Goal: Information Seeking & Learning: Understand process/instructions

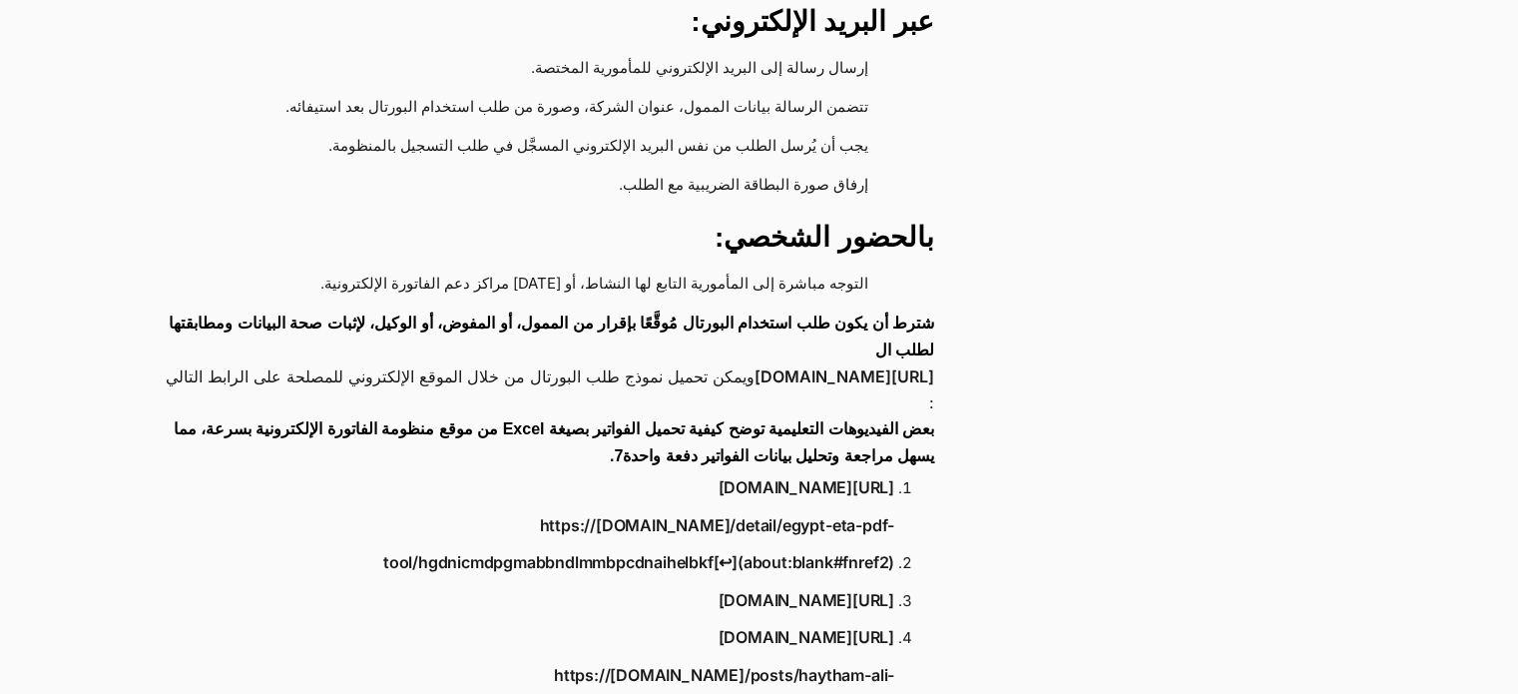
scroll to position [2467, 0]
click at [755, 362] on link "[URL][DOMAIN_NAME]" at bounding box center [845, 375] width 180 height 26
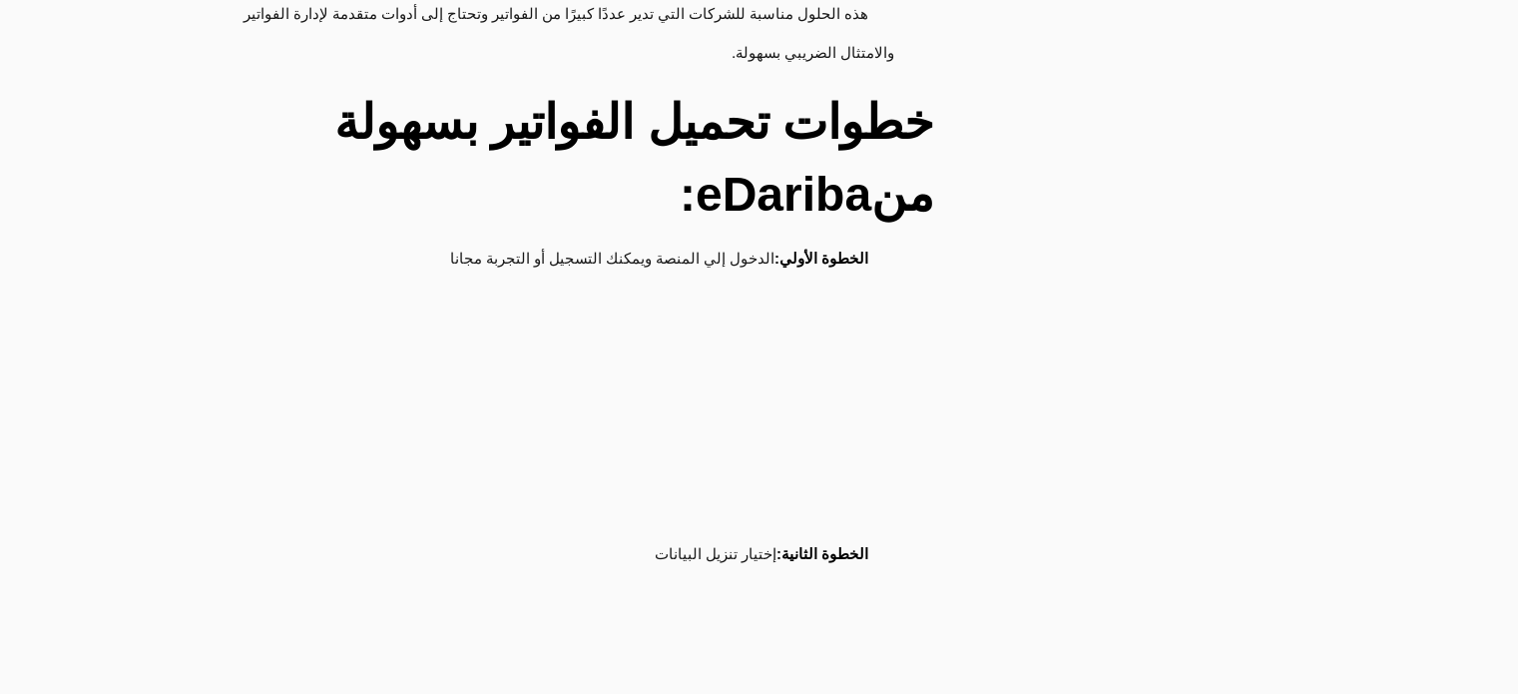
scroll to position [4274, 0]
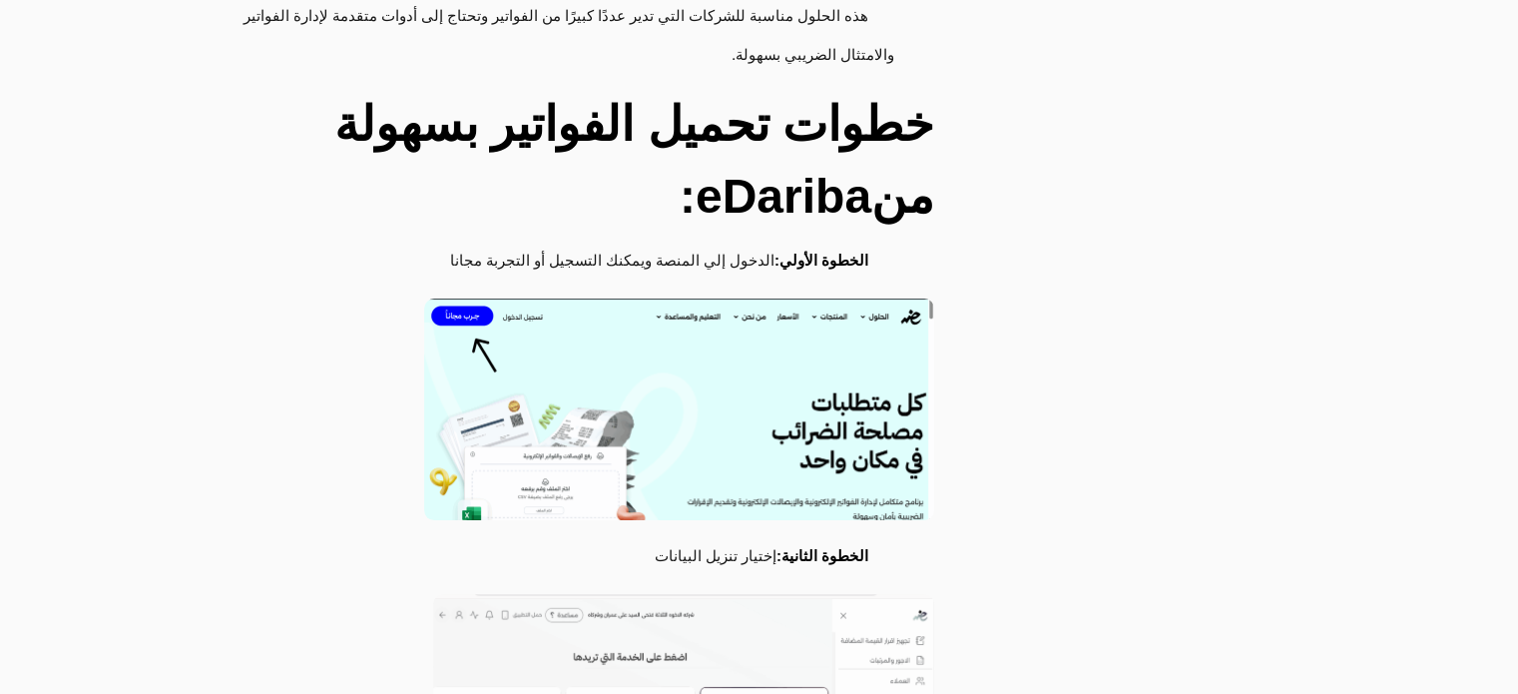
click at [679, 375] on img at bounding box center [679, 409] width 510 height 222
click at [759, 298] on img at bounding box center [679, 409] width 510 height 222
click at [491, 298] on img at bounding box center [679, 409] width 510 height 222
click at [464, 298] on img at bounding box center [679, 409] width 510 height 222
click at [635, 350] on img at bounding box center [679, 409] width 510 height 222
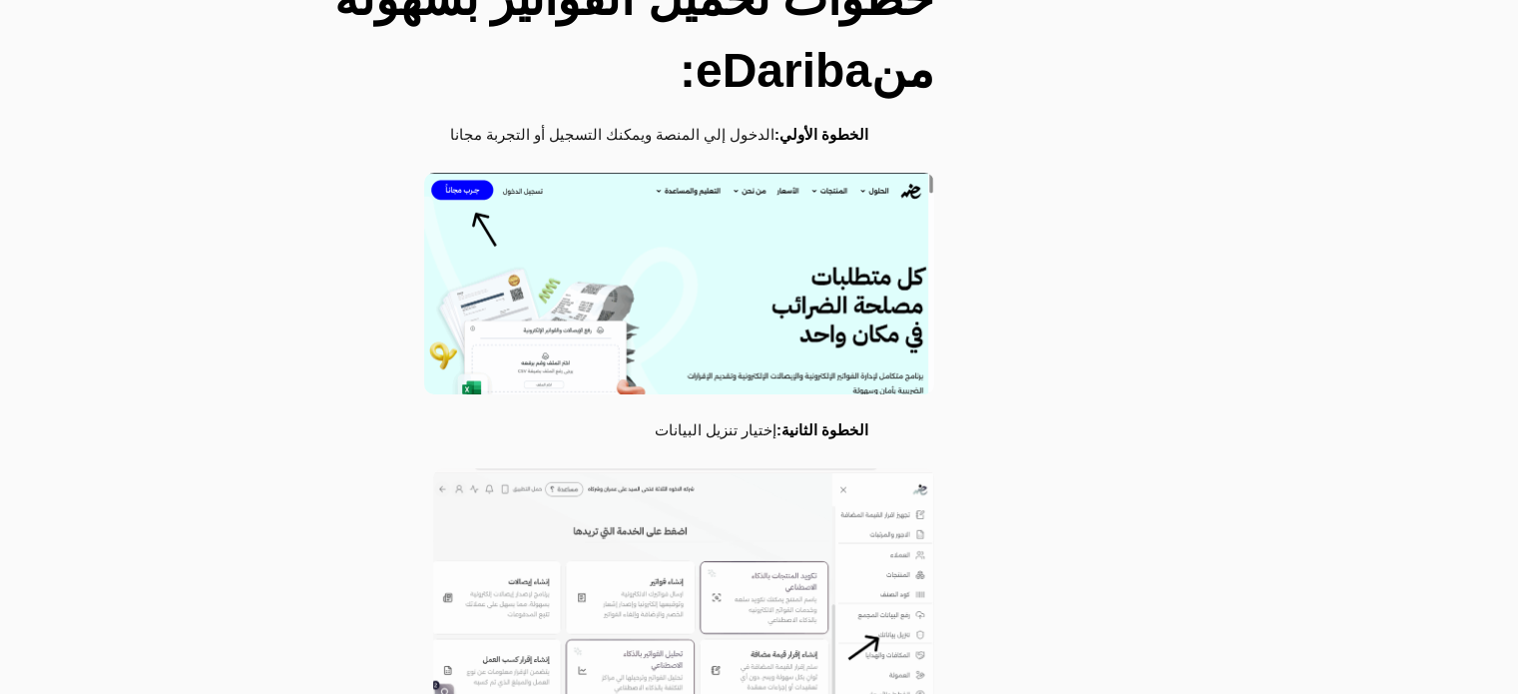
scroll to position [4408, 0]
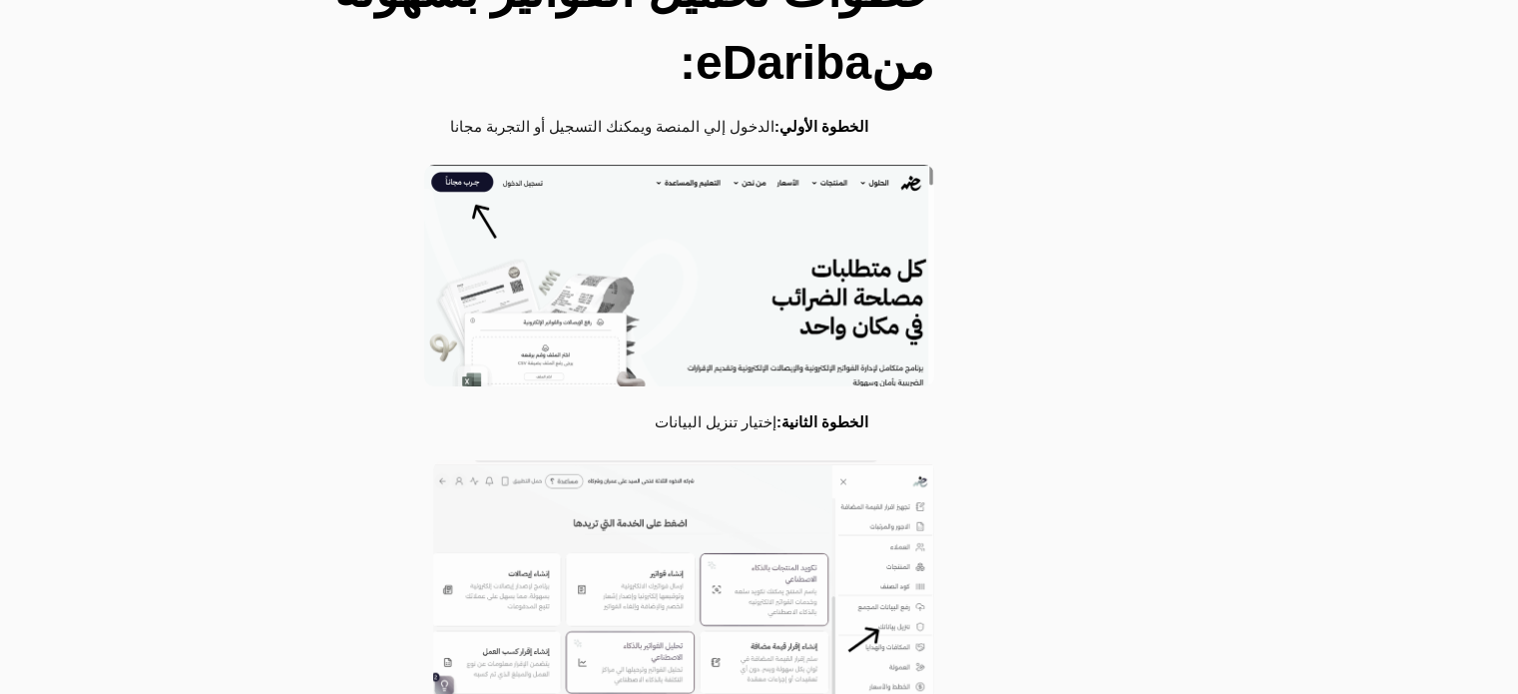
click at [736, 404] on li "الخطوة الثانية: إختيار تنزيل البيانات" at bounding box center [539, 423] width 711 height 39
click at [809, 413] on strong "الخطوة الثانية:" at bounding box center [823, 421] width 92 height 17
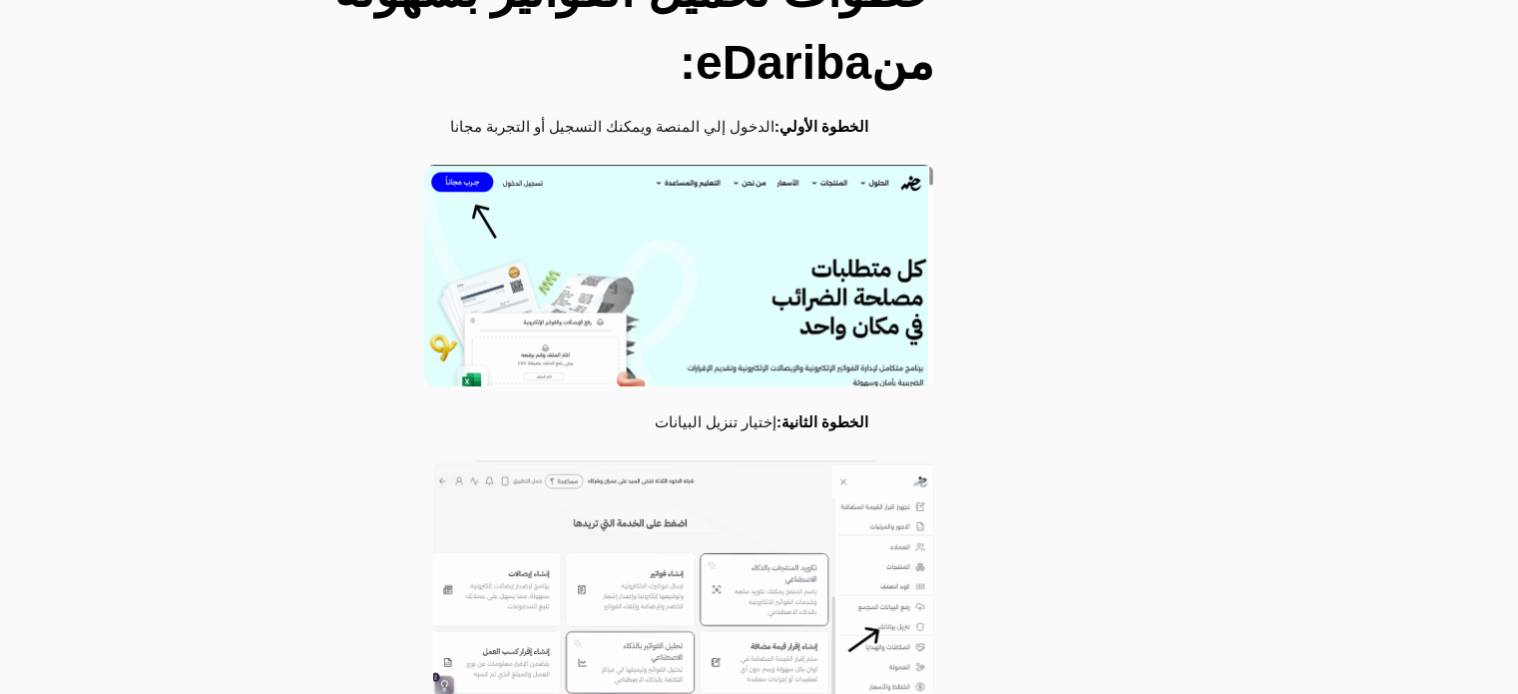
click at [716, 203] on img at bounding box center [679, 276] width 510 height 222
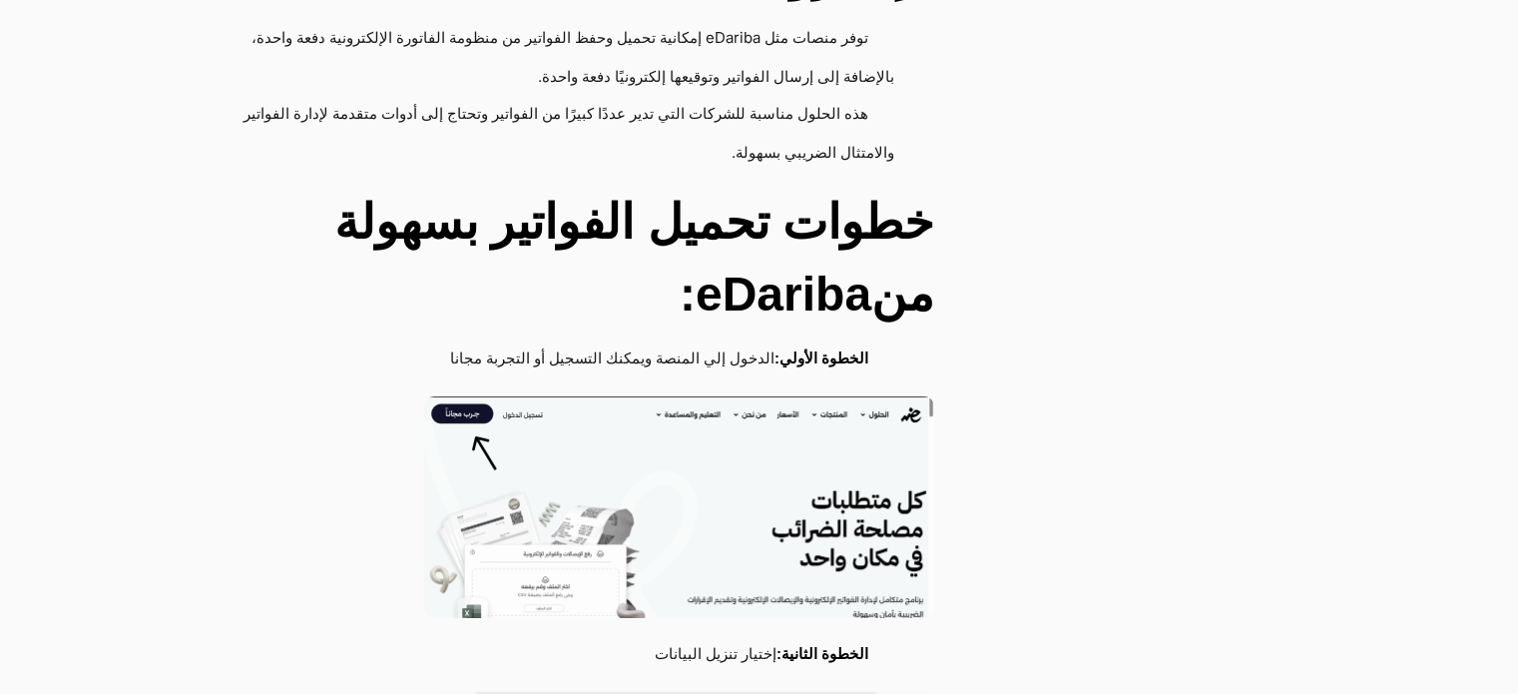
scroll to position [4181, 0]
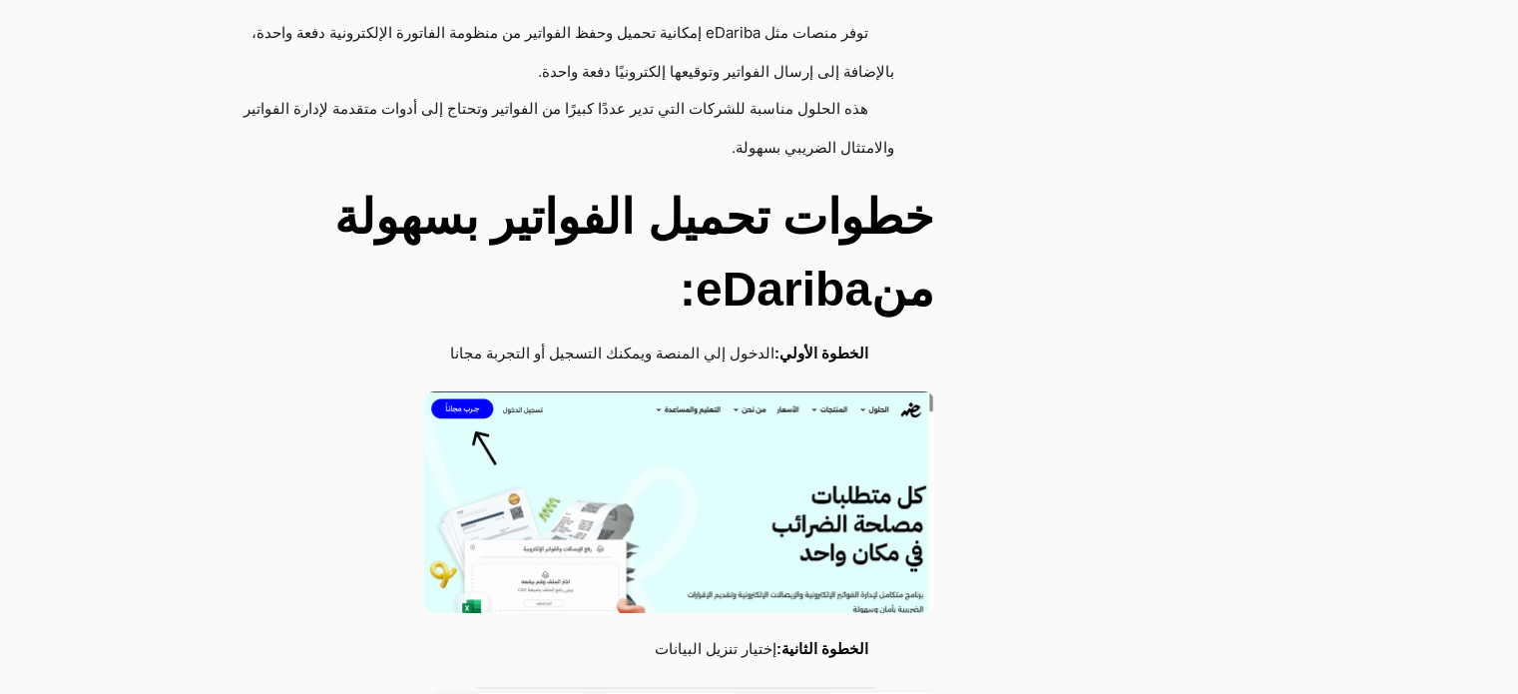
click at [755, 526] on img at bounding box center [679, 502] width 510 height 222
click at [683, 486] on img at bounding box center [679, 502] width 510 height 222
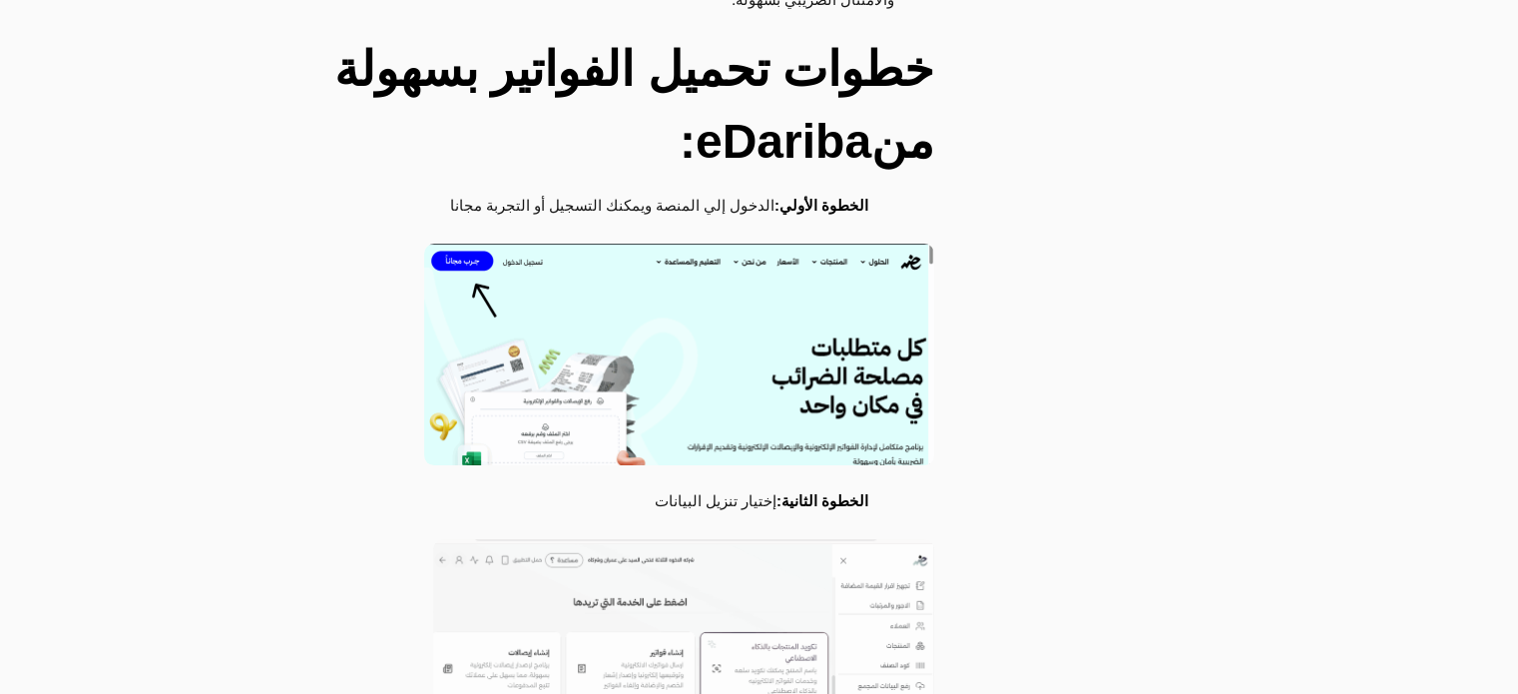
scroll to position [4330, 0]
click at [739, 299] on img at bounding box center [679, 354] width 510 height 222
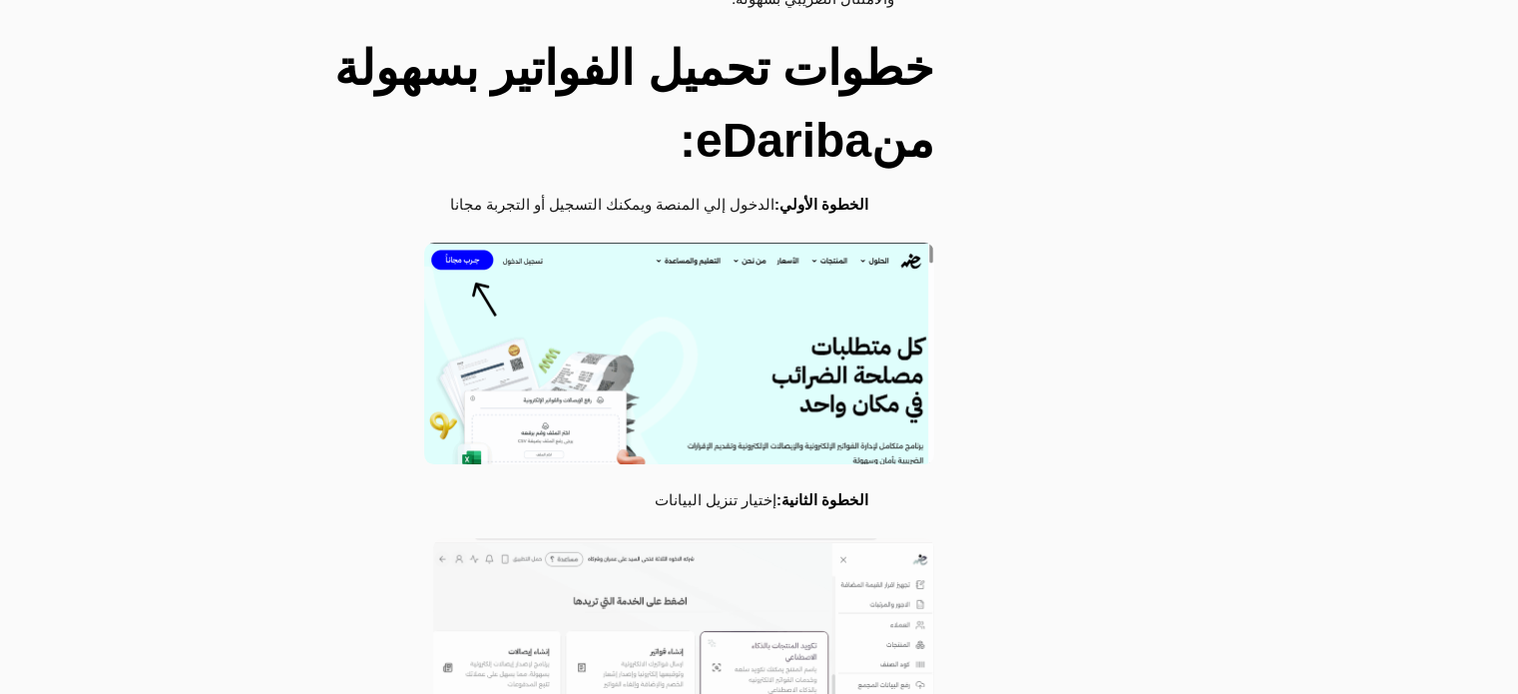
click at [739, 299] on img at bounding box center [679, 354] width 510 height 222
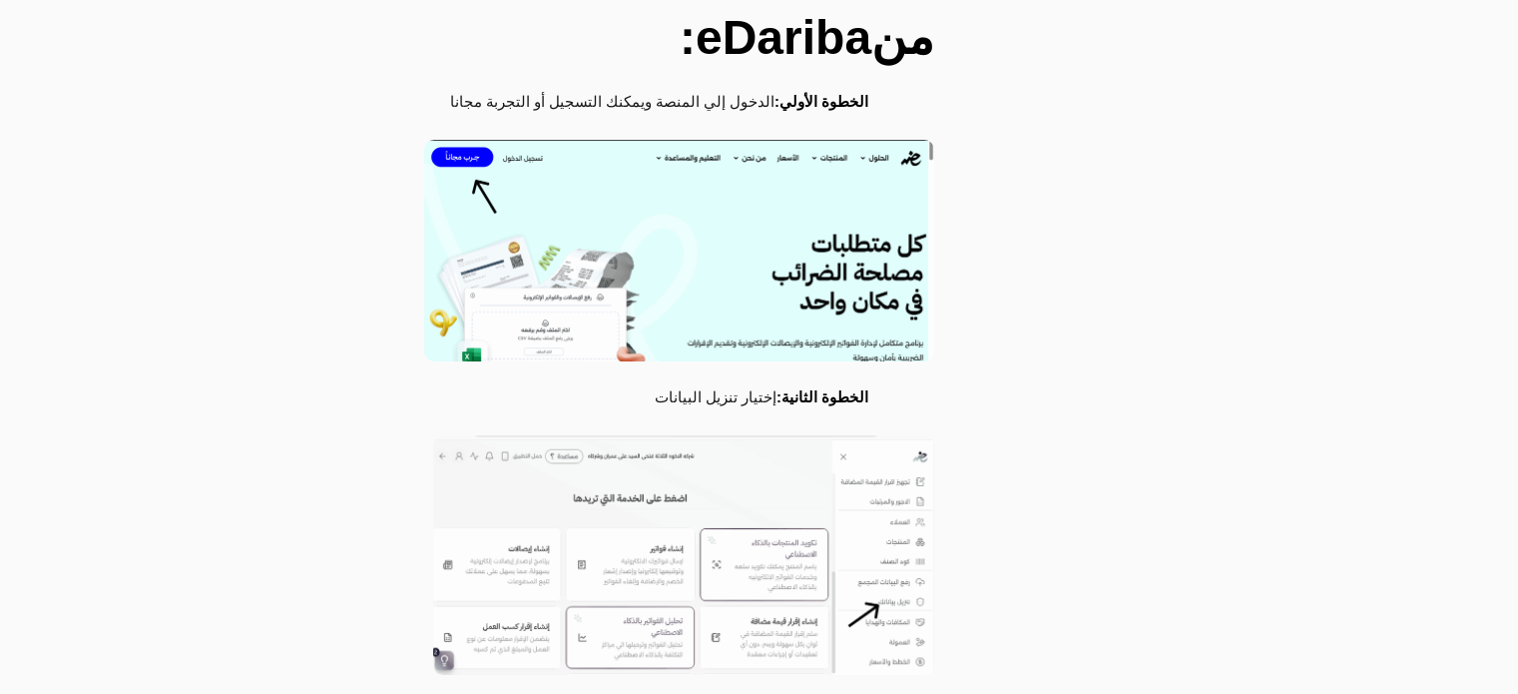
scroll to position [4434, 0]
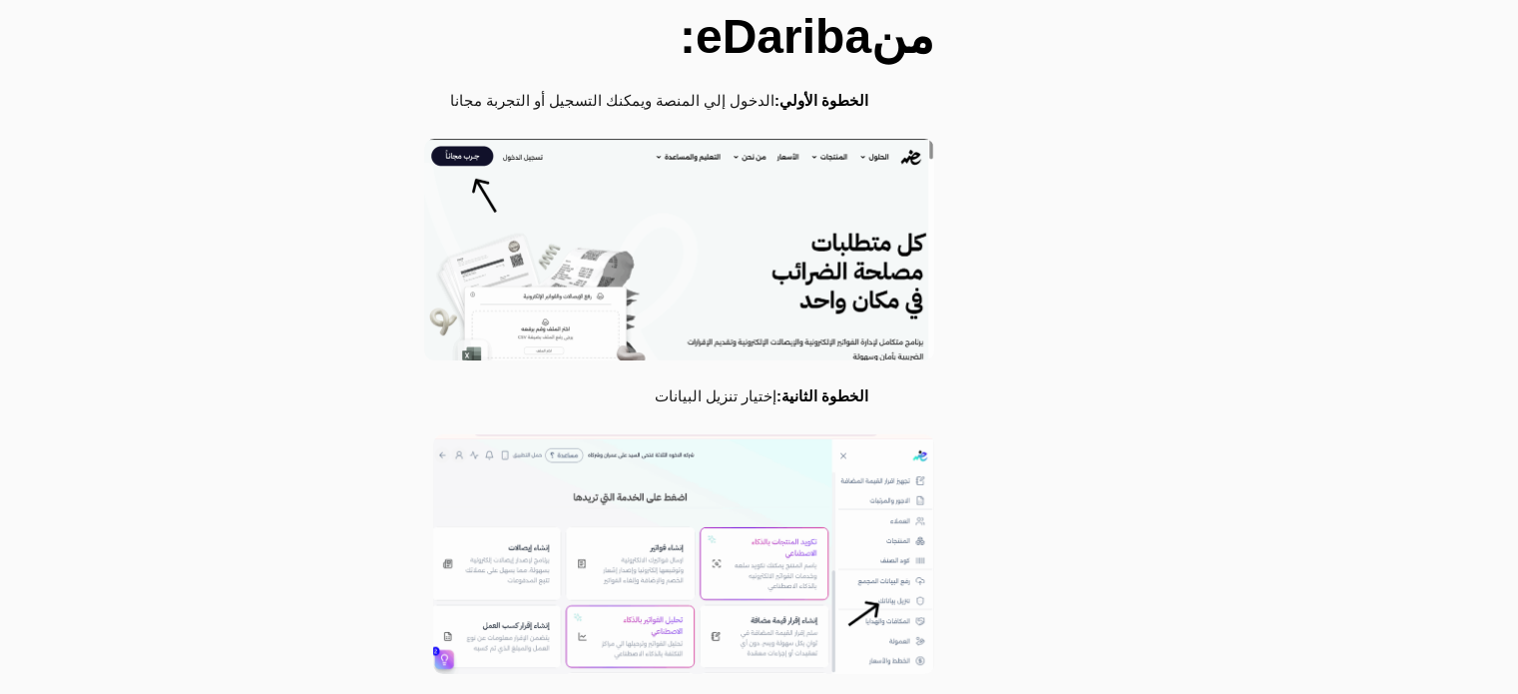
click at [730, 479] on img at bounding box center [683, 554] width 501 height 240
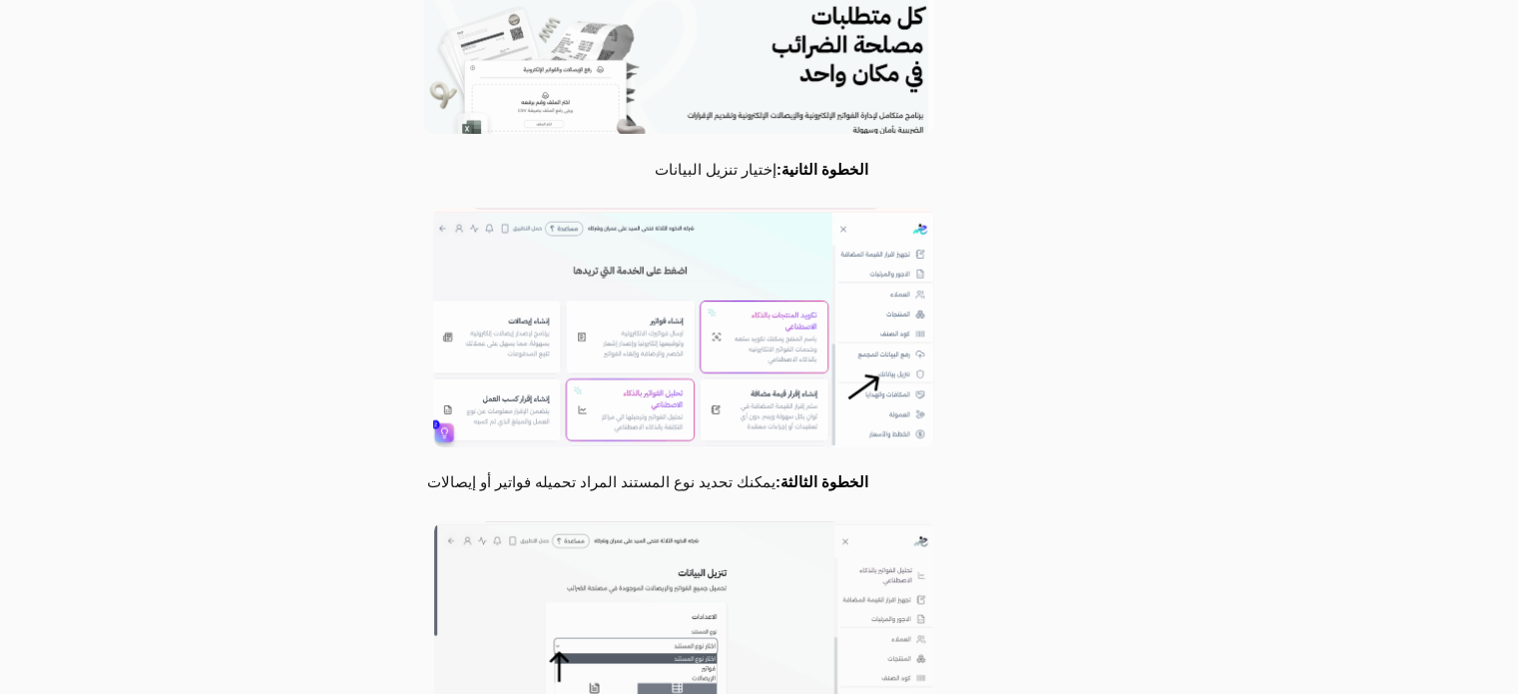
scroll to position [4662, 0]
click at [584, 463] on li "الخطوة الثالثة: يمكنك تحديد نوع المستند المراد تحميله فواتير أو إيصالات" at bounding box center [539, 482] width 711 height 39
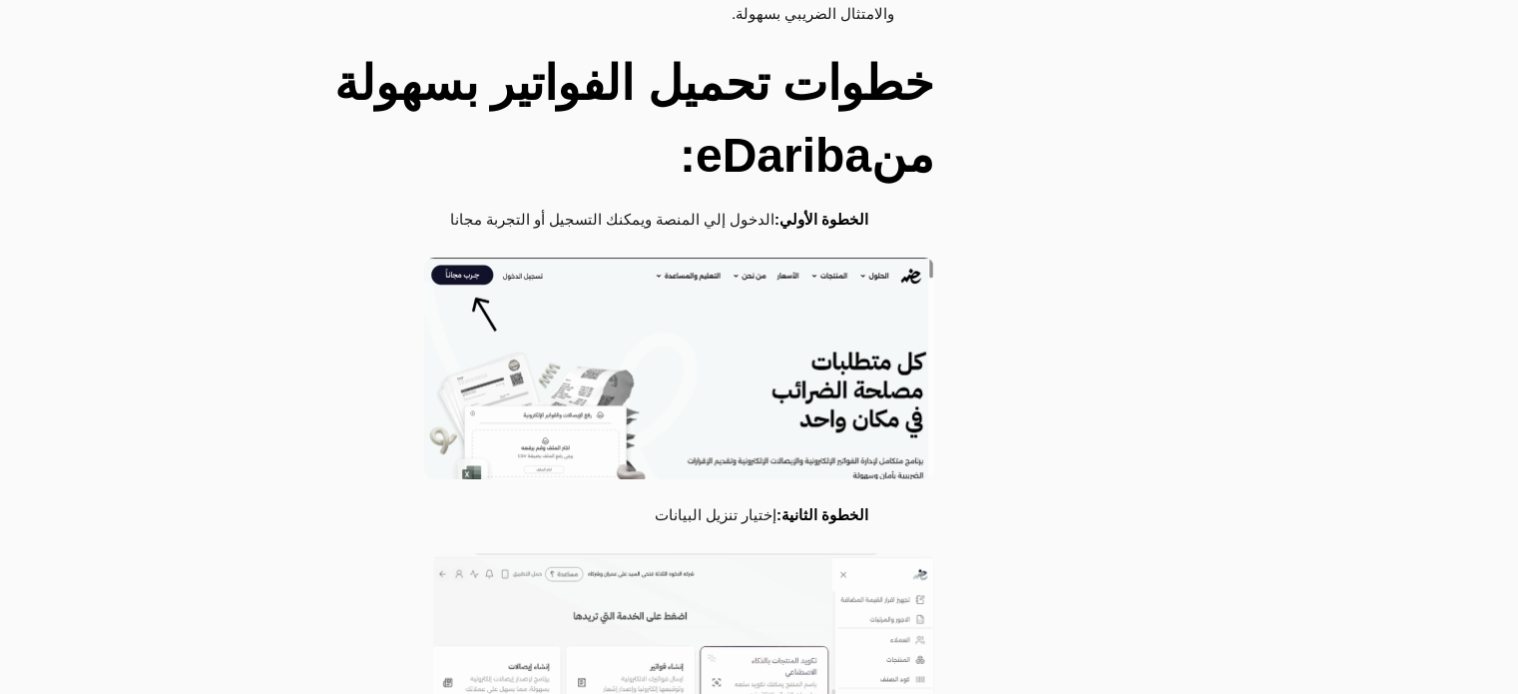
scroll to position [4314, 0]
click at [702, 396] on img at bounding box center [679, 370] width 510 height 222
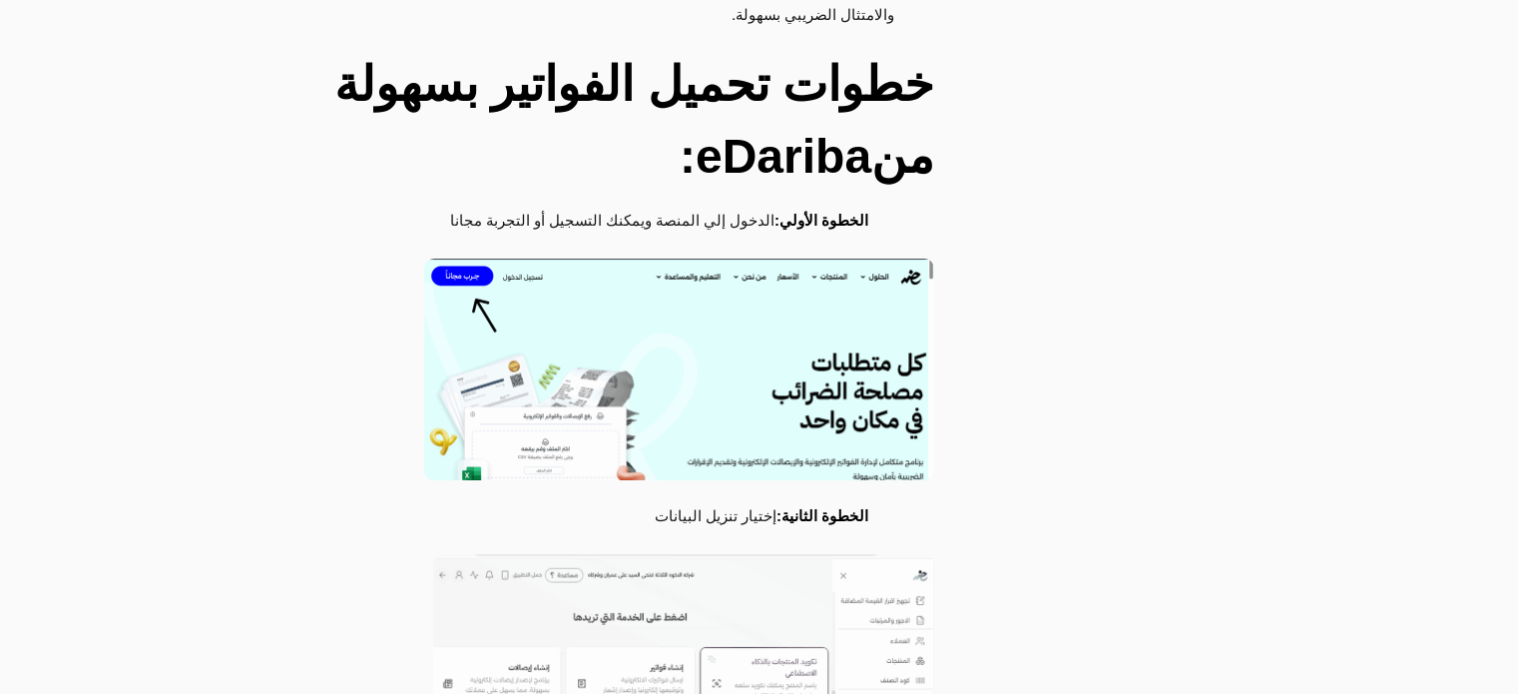
click at [824, 259] on img at bounding box center [679, 370] width 510 height 222
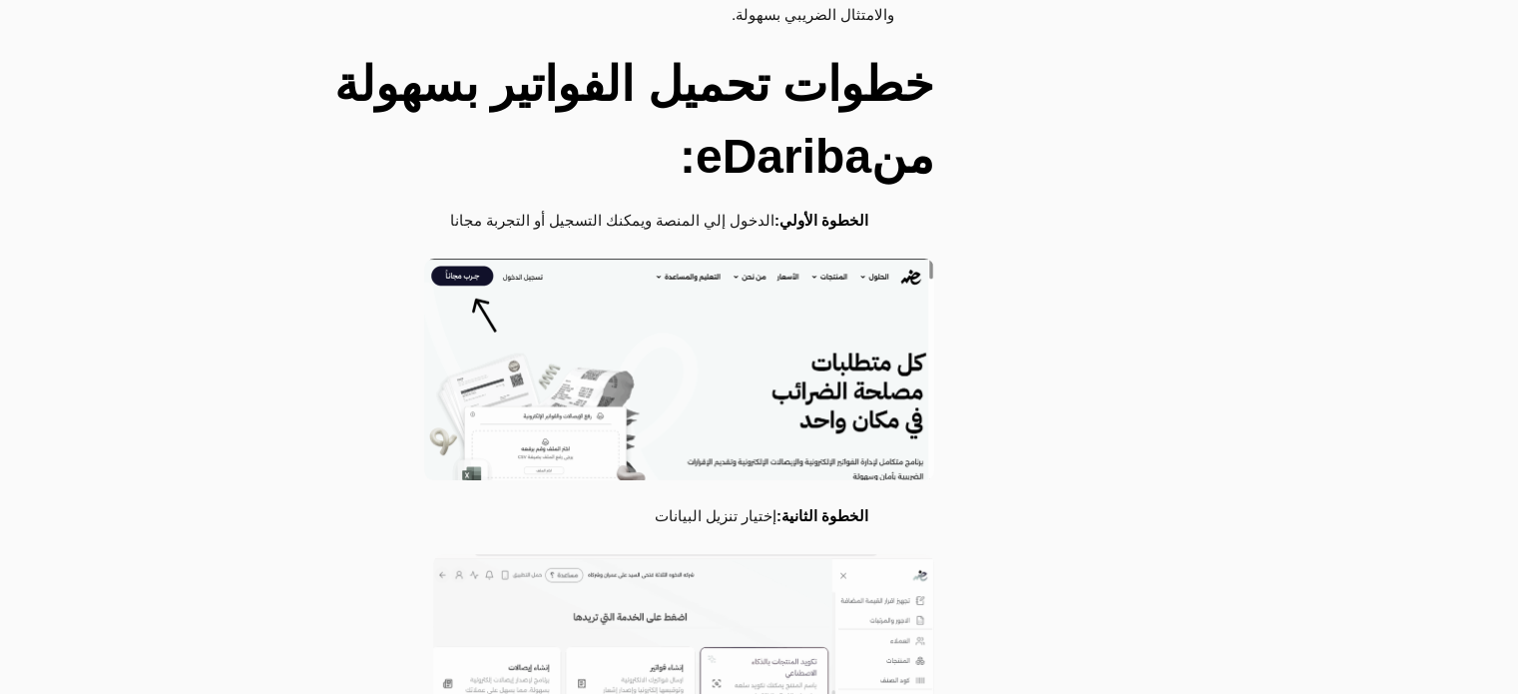
click at [706, 203] on li "الخطوة الأولي: الدخول إلي المنصة ويمكنك التسجيل أو التجربة مجانا" at bounding box center [539, 222] width 711 height 39
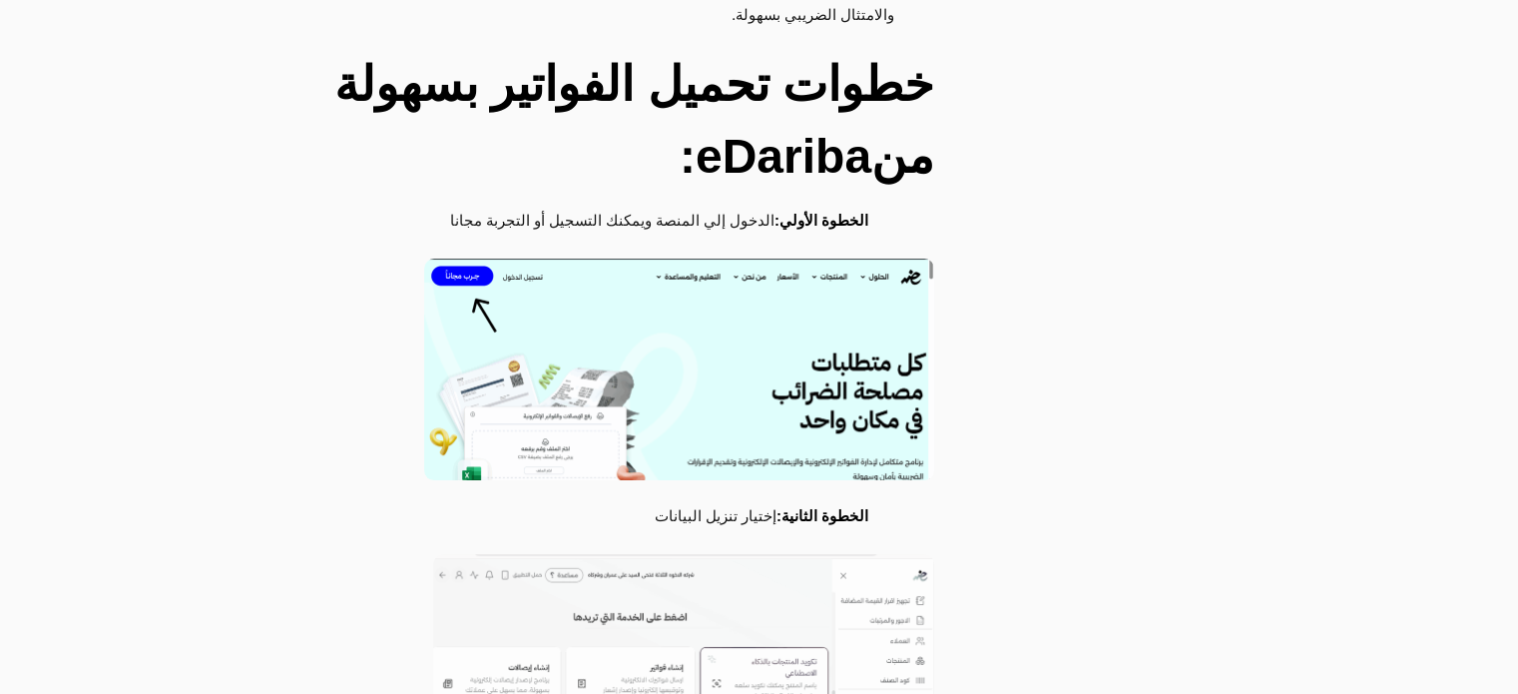
click at [710, 259] on img at bounding box center [679, 370] width 510 height 222
click at [451, 259] on img at bounding box center [679, 370] width 510 height 222
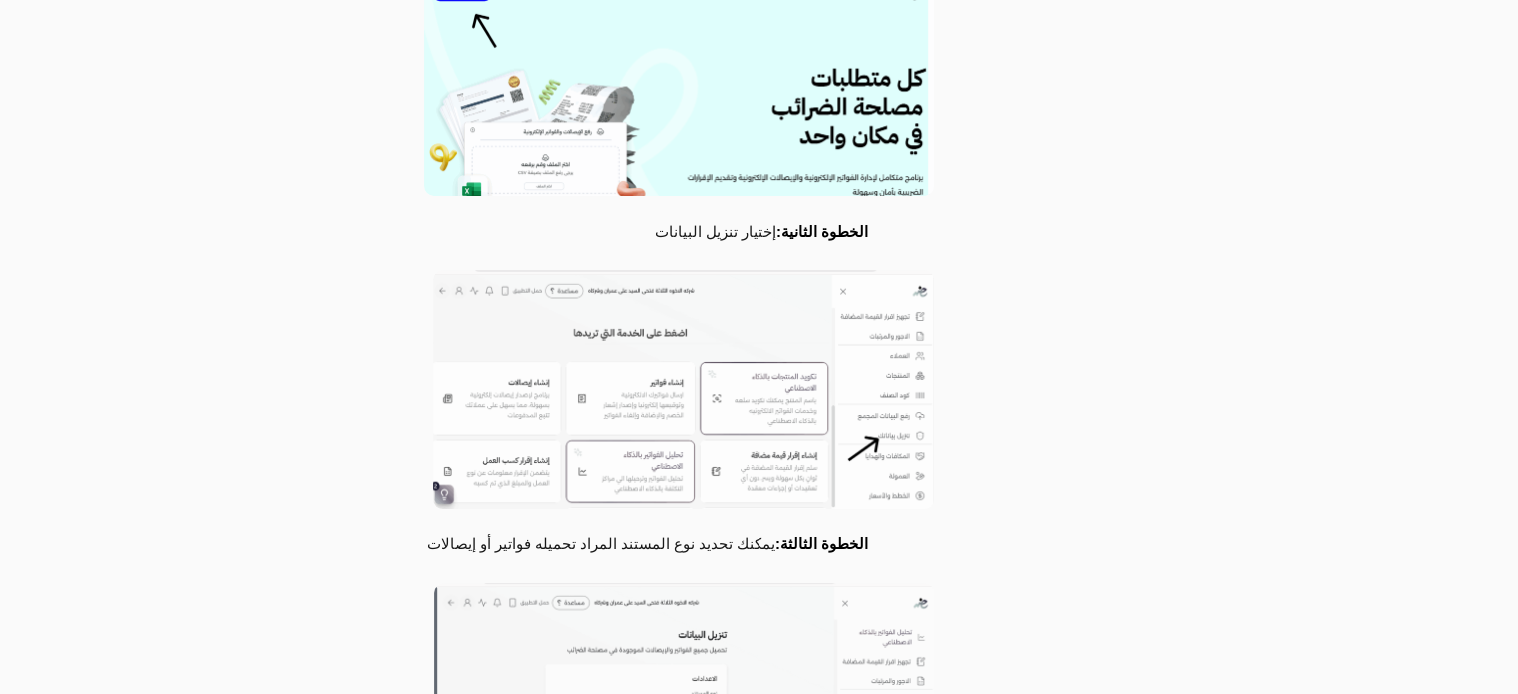
scroll to position [4600, 0]
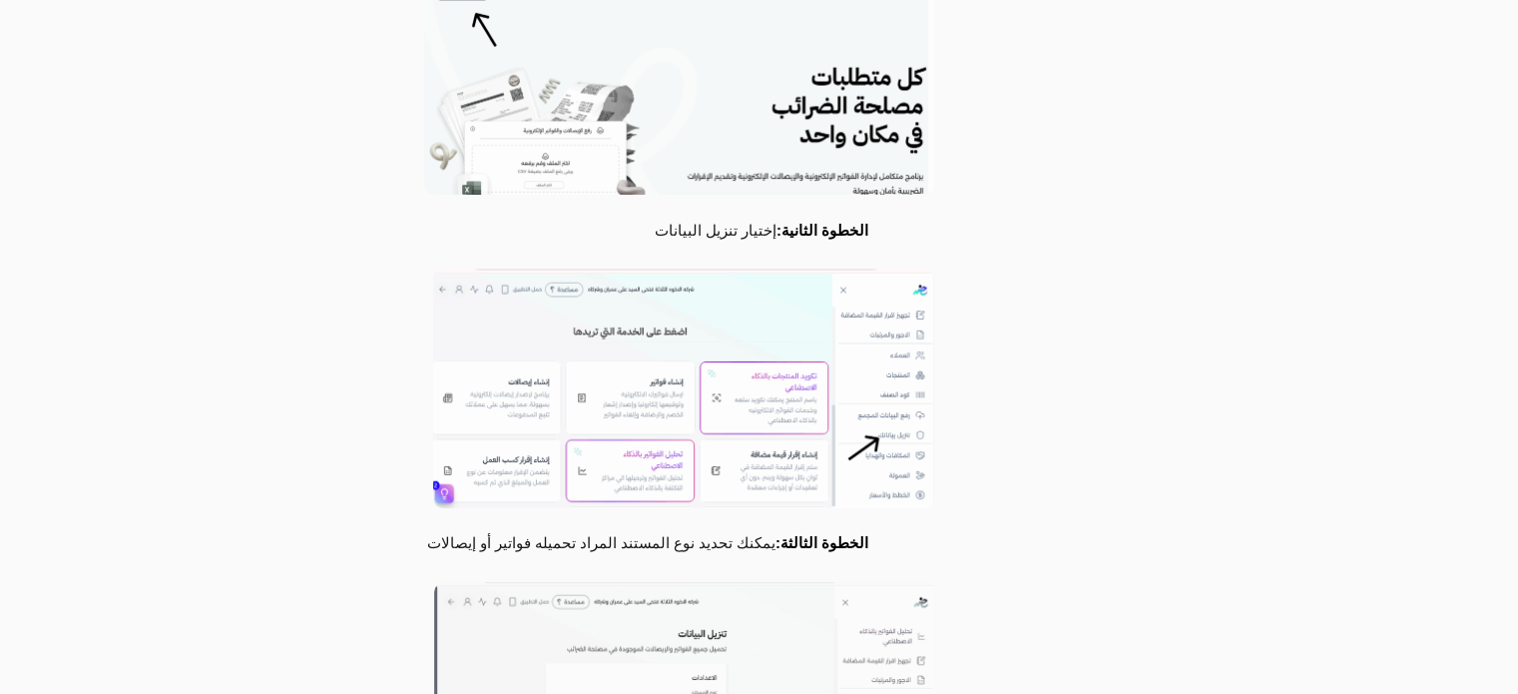
click at [663, 361] on img at bounding box center [683, 389] width 501 height 240
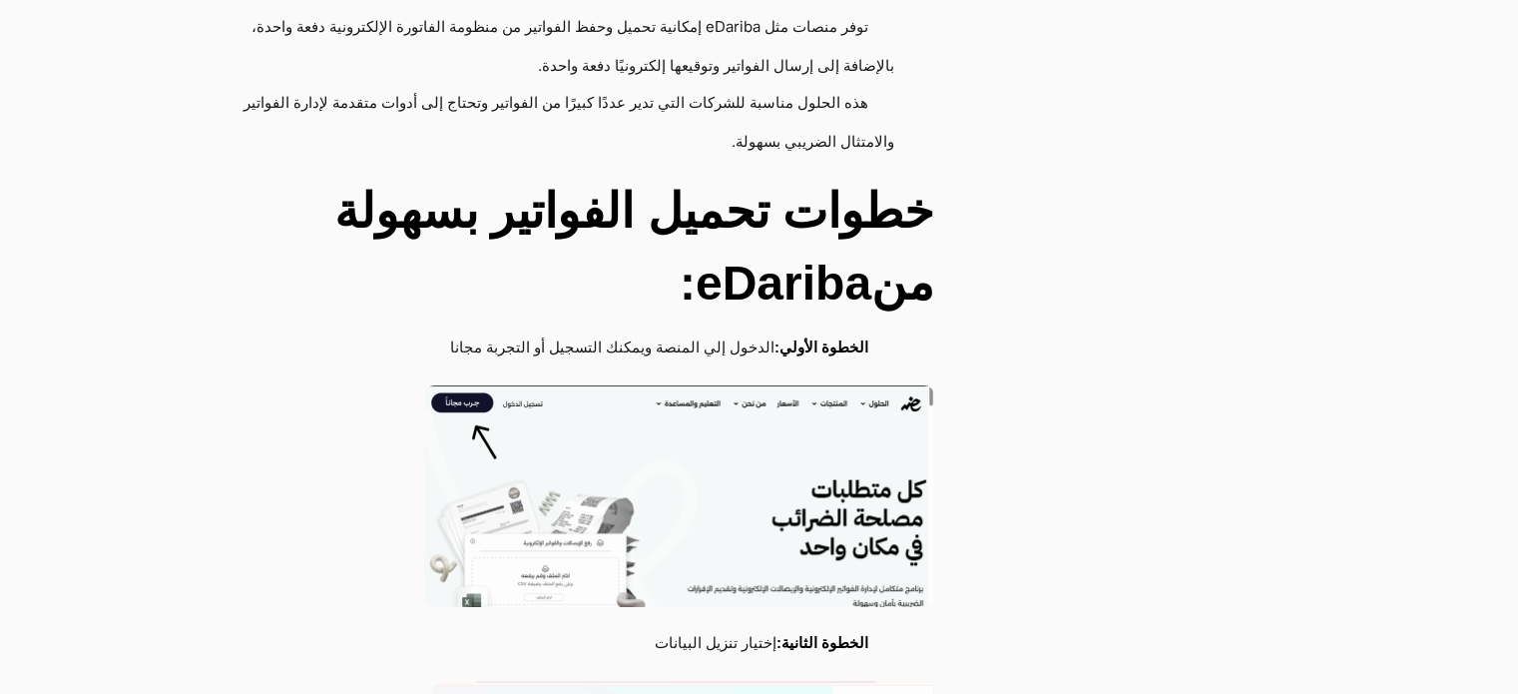
scroll to position [4192, 0]
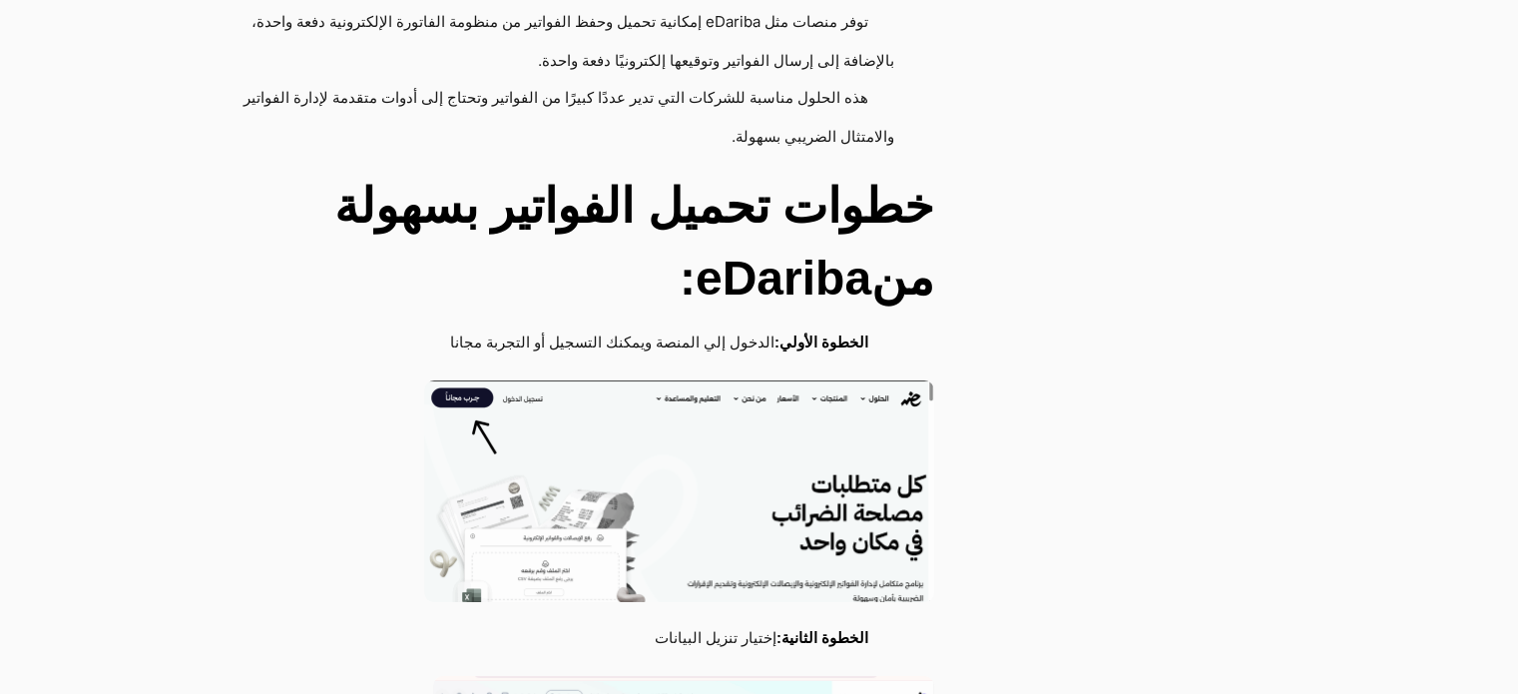
click at [663, 380] on img at bounding box center [679, 491] width 510 height 222
click at [761, 215] on h2 "خطوات تحميل الفواتير بسهولة منeDariba:" at bounding box center [549, 243] width 771 height 144
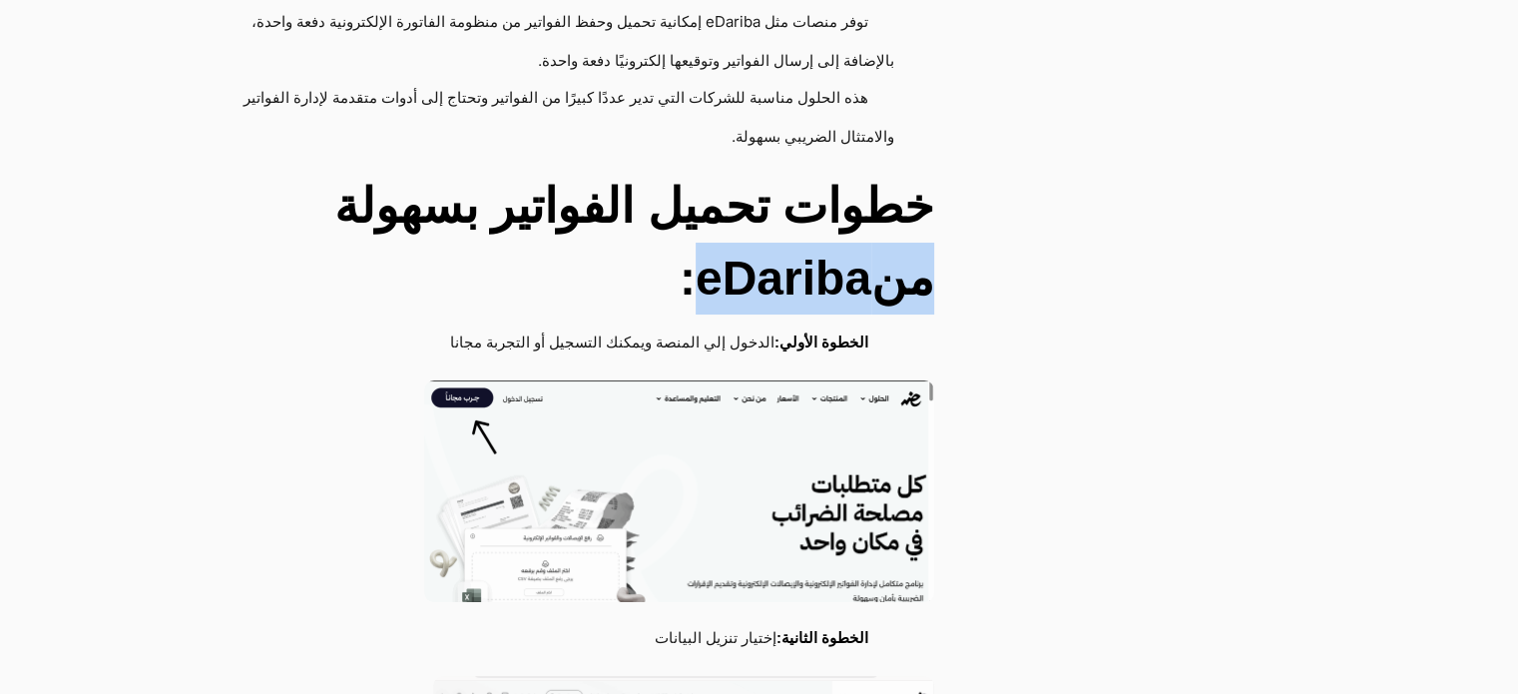
click at [761, 215] on h2 "خطوات تحميل الفواتير بسهولة منeDariba:" at bounding box center [549, 243] width 771 height 144
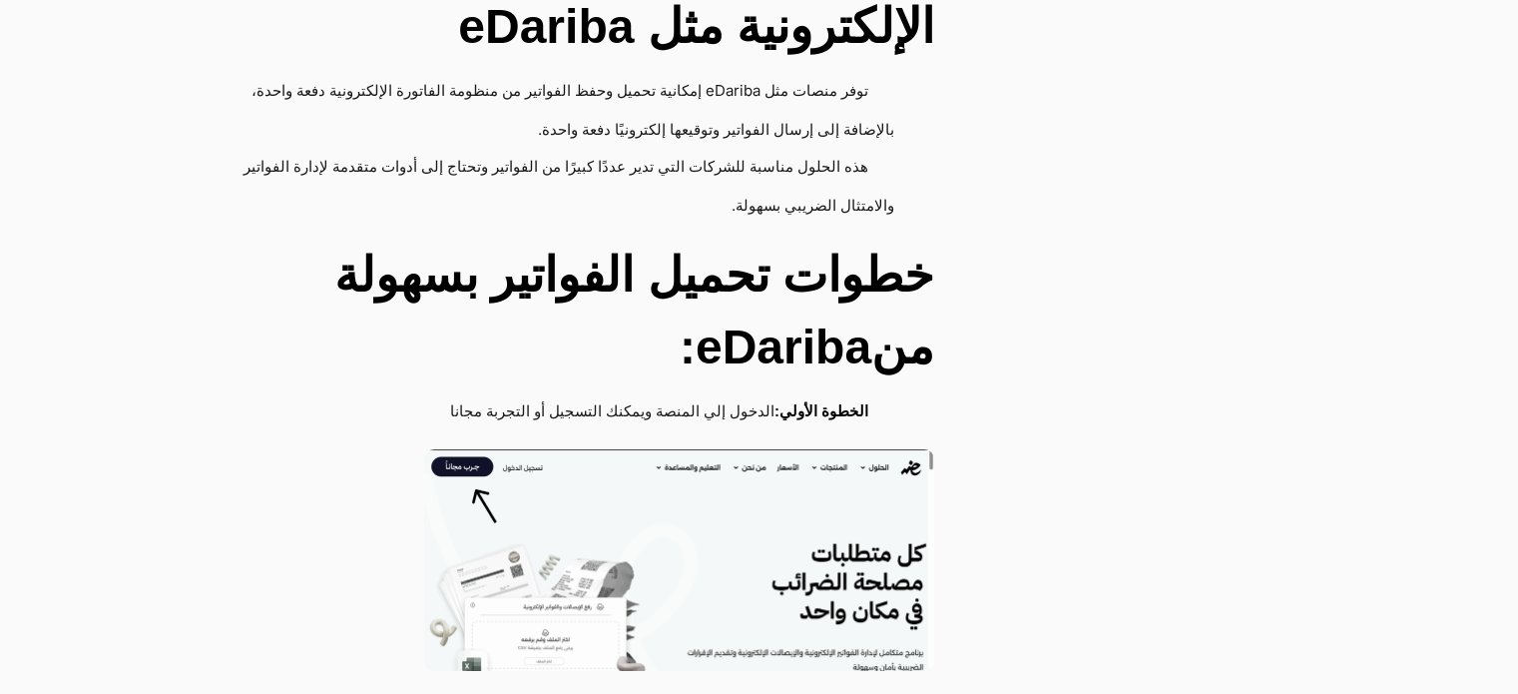
scroll to position [4125, 0]
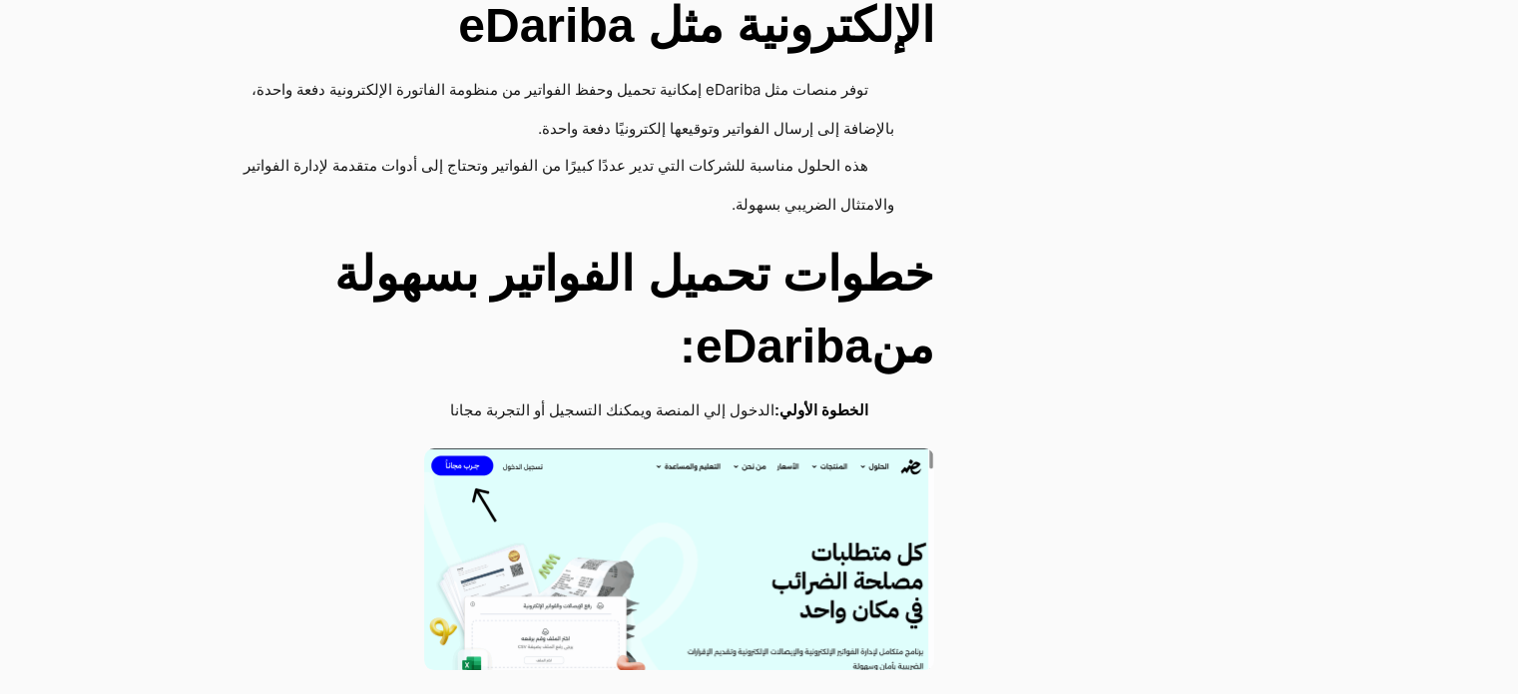
click at [472, 448] on img at bounding box center [679, 559] width 510 height 222
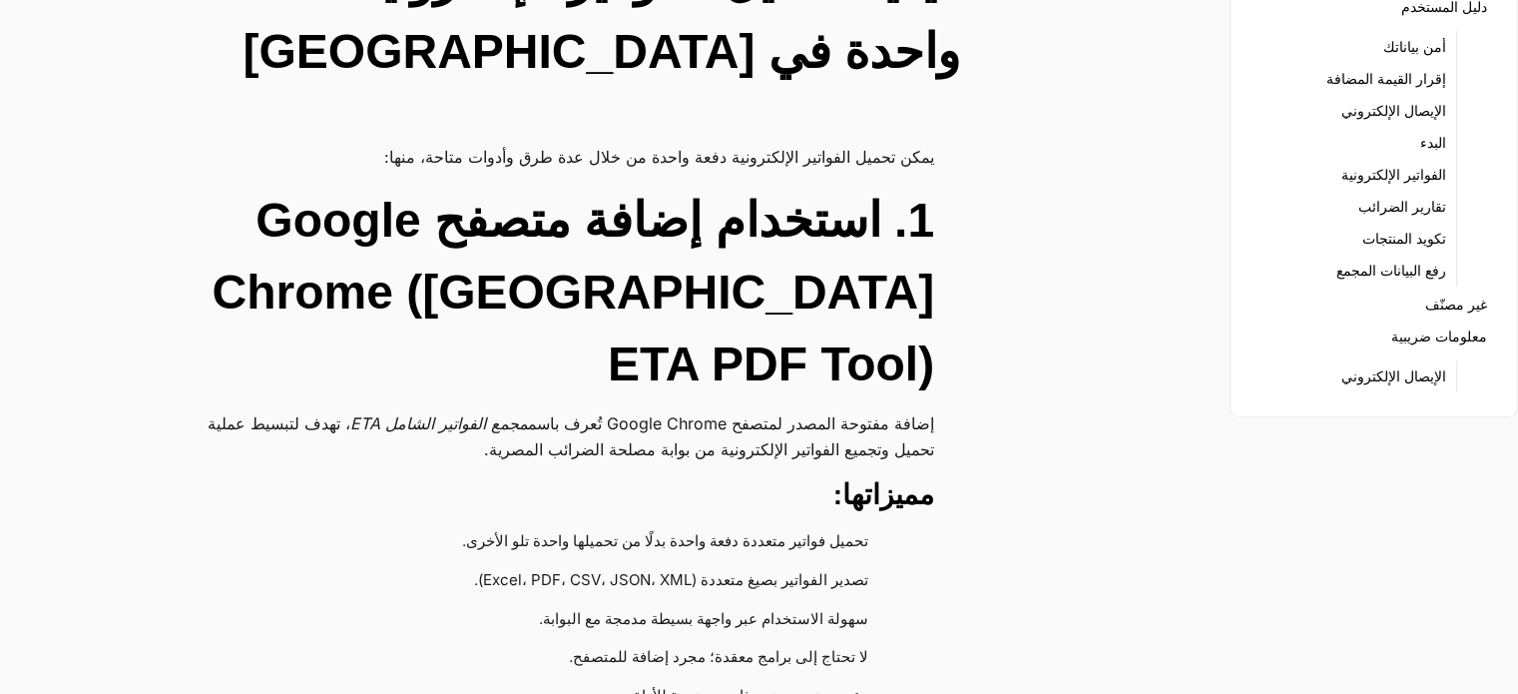
scroll to position [0, 0]
